Goal: Find contact information: Find contact information

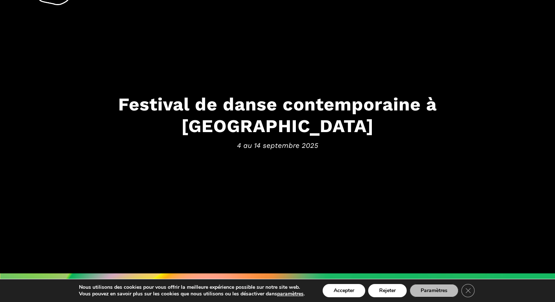
scroll to position [40, 0]
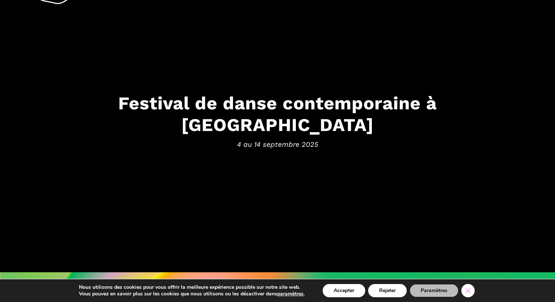
click at [474, 288] on icon "Close GDPR Cookie Banner" at bounding box center [468, 290] width 13 height 11
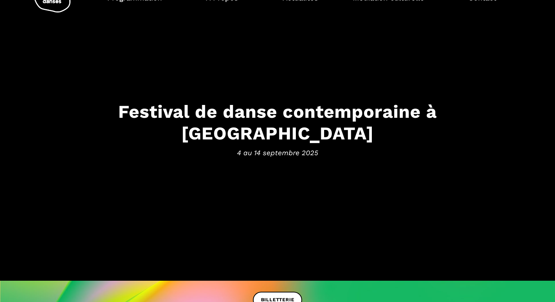
scroll to position [0, 0]
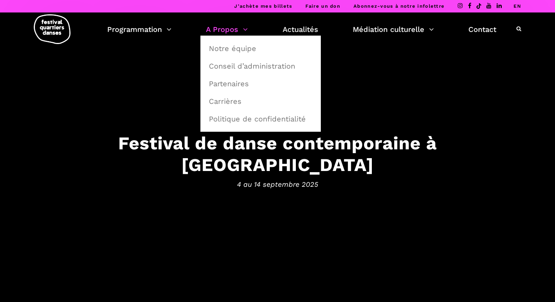
click at [230, 34] on link "A Propos" at bounding box center [227, 29] width 42 height 12
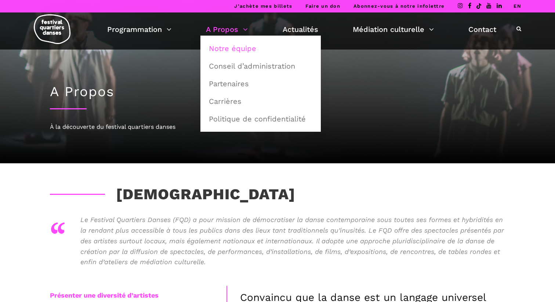
click at [227, 46] on link "Notre équipe" at bounding box center [261, 48] width 112 height 17
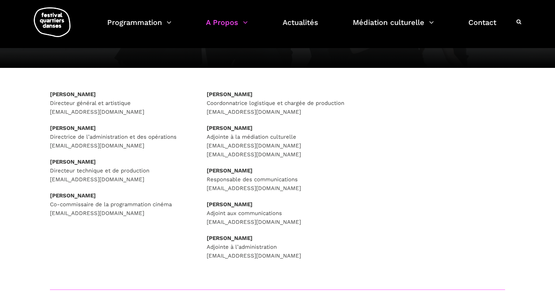
scroll to position [87, 0]
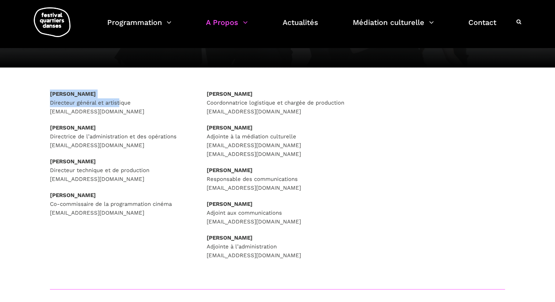
drag, startPoint x: 43, startPoint y: 92, endPoint x: 120, endPoint y: 101, distance: 77.0
click at [120, 101] on div "[PERSON_NAME] Directeur général et artistique [EMAIL_ADDRESS][DOMAIN_NAME] [PER…" at bounding box center [121, 163] width 157 height 146
click at [47, 91] on div "[PERSON_NAME] Directeur général et artistique [EMAIL_ADDRESS][DOMAIN_NAME] [PER…" at bounding box center [277, 184] width 485 height 189
drag, startPoint x: 49, startPoint y: 91, endPoint x: 110, endPoint y: 95, distance: 61.0
click at [110, 95] on div "[PERSON_NAME] Directeur général et artistique [EMAIL_ADDRESS][DOMAIN_NAME] [PER…" at bounding box center [121, 163] width 157 height 146
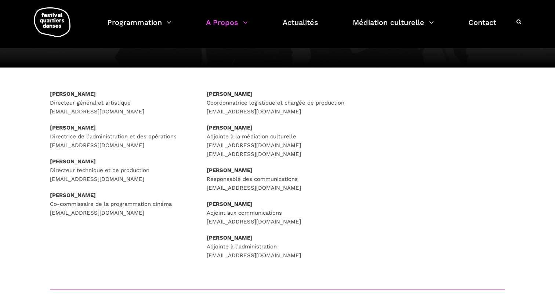
copy strong "[PERSON_NAME]"
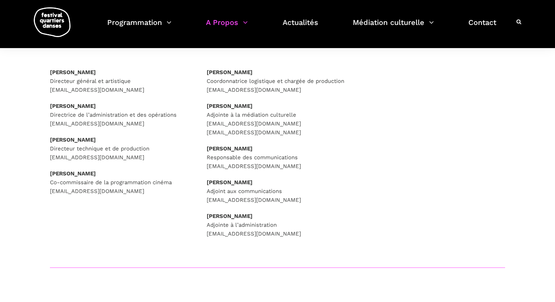
click at [269, 139] on div "[PERSON_NAME] Coordonnatrice logistique et chargée de production [EMAIL_ADDRESS…" at bounding box center [278, 153] width 142 height 170
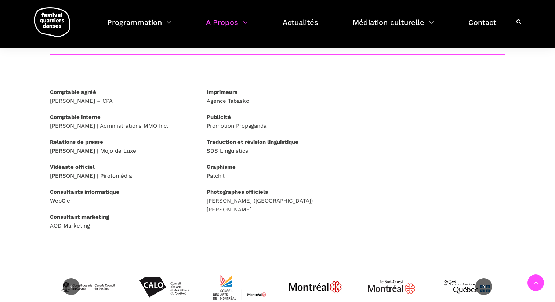
scroll to position [322, 0]
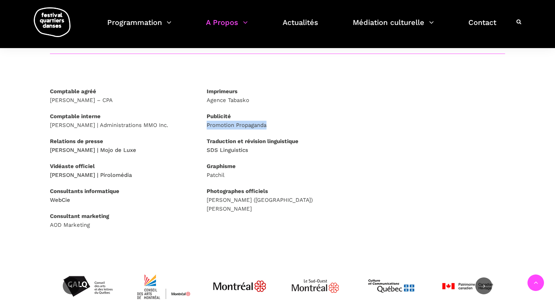
copy p "Promotion Propaganda"
drag, startPoint x: 207, startPoint y: 125, endPoint x: 276, endPoint y: 128, distance: 68.7
click at [276, 128] on p "Publicité Promotion Propaganda" at bounding box center [278, 121] width 142 height 18
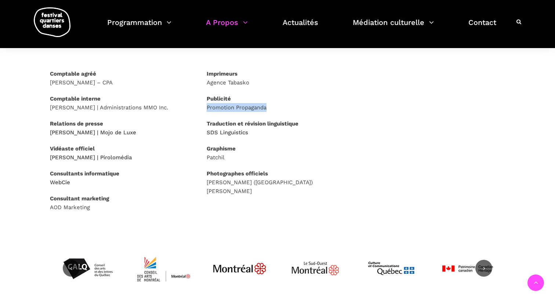
scroll to position [341, 0]
copy p "Promotion Propaganda"
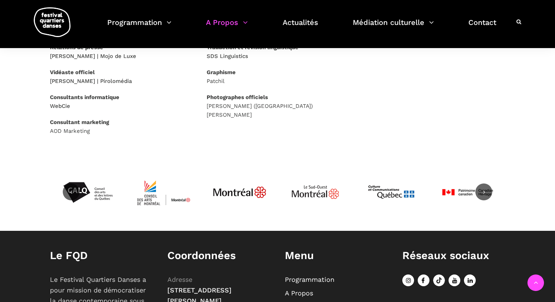
scroll to position [417, 0]
